Goal: Find specific page/section

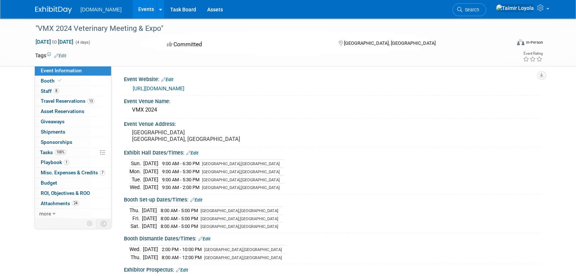
click at [135, 8] on link "Events" at bounding box center [146, 9] width 27 height 18
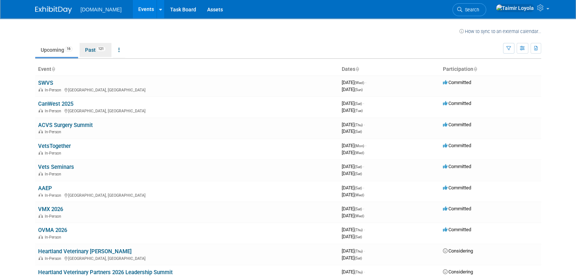
click at [92, 51] on link "Past 121" at bounding box center [96, 50] width 32 height 14
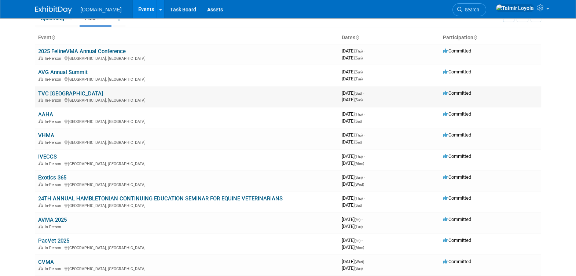
scroll to position [45, 0]
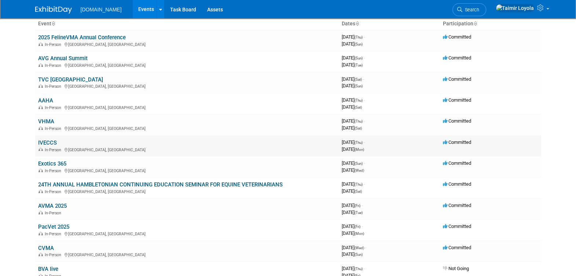
click at [47, 139] on link "IVECCS" at bounding box center [47, 142] width 19 height 7
click at [44, 121] on link "VHMA" at bounding box center [46, 121] width 16 height 7
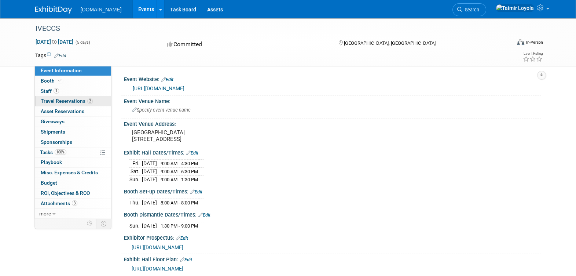
click at [78, 99] on span "Travel Reservations 2" at bounding box center [67, 101] width 52 height 6
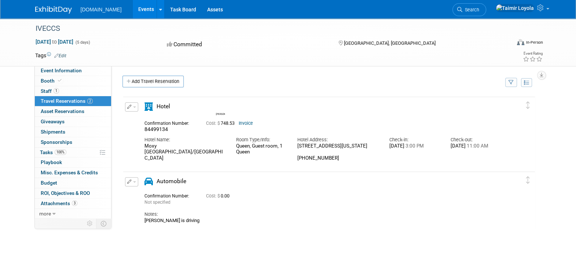
click at [249, 123] on link "Invoice" at bounding box center [246, 123] width 14 height 5
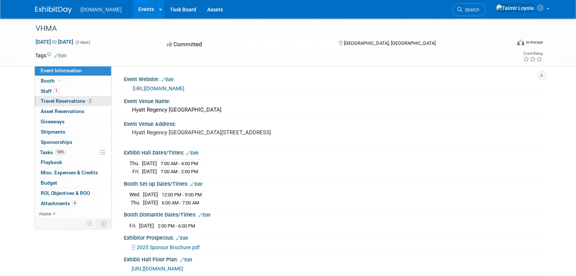
click at [79, 98] on span "Travel Reservations 2" at bounding box center [67, 101] width 52 height 6
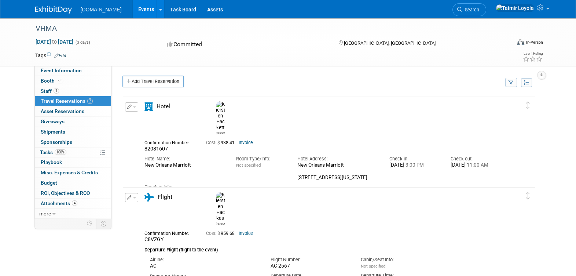
click at [253, 140] on link "Invoice" at bounding box center [246, 142] width 14 height 5
